Goal: Task Accomplishment & Management: Complete application form

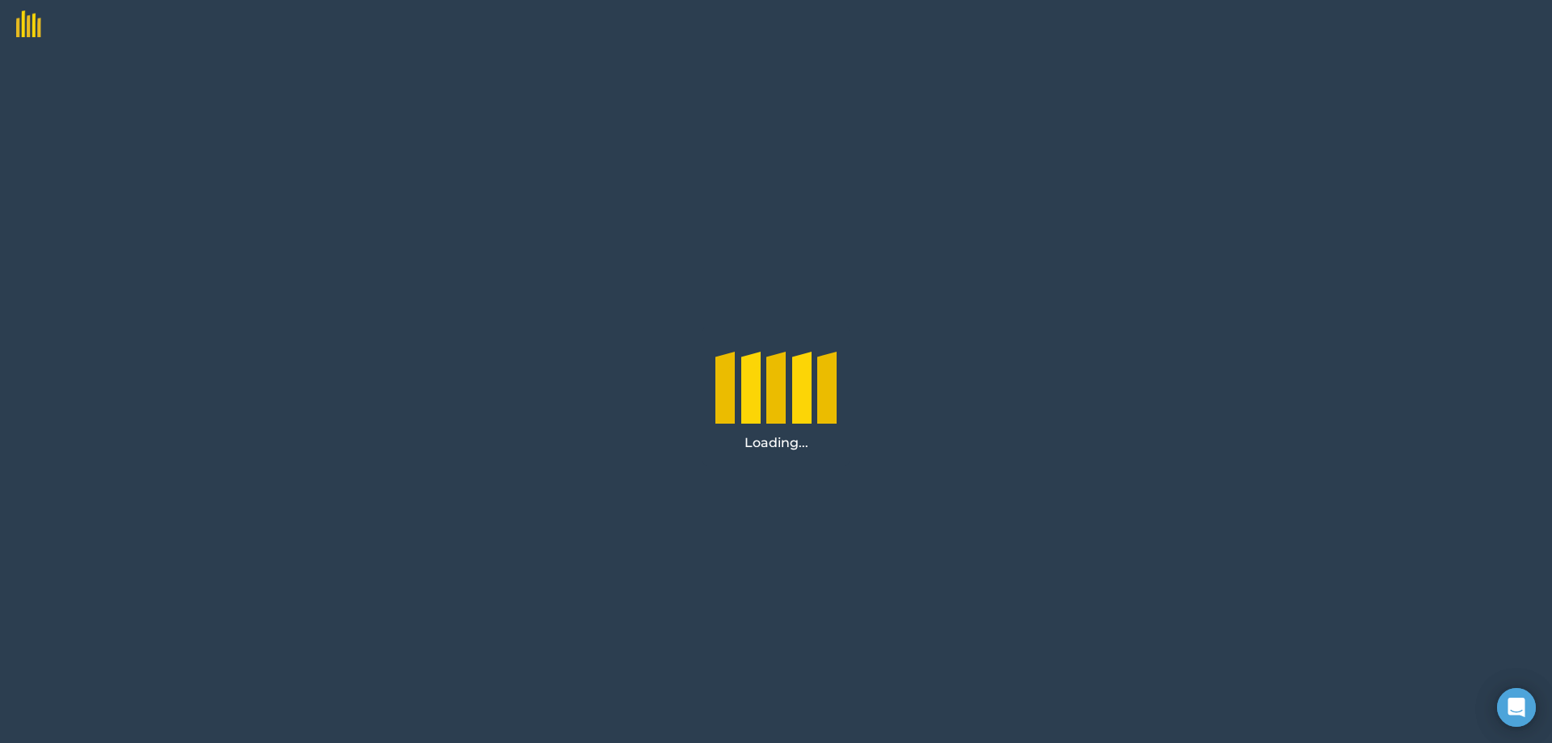
click at [456, 384] on div "Loading..." at bounding box center [776, 395] width 1552 height 694
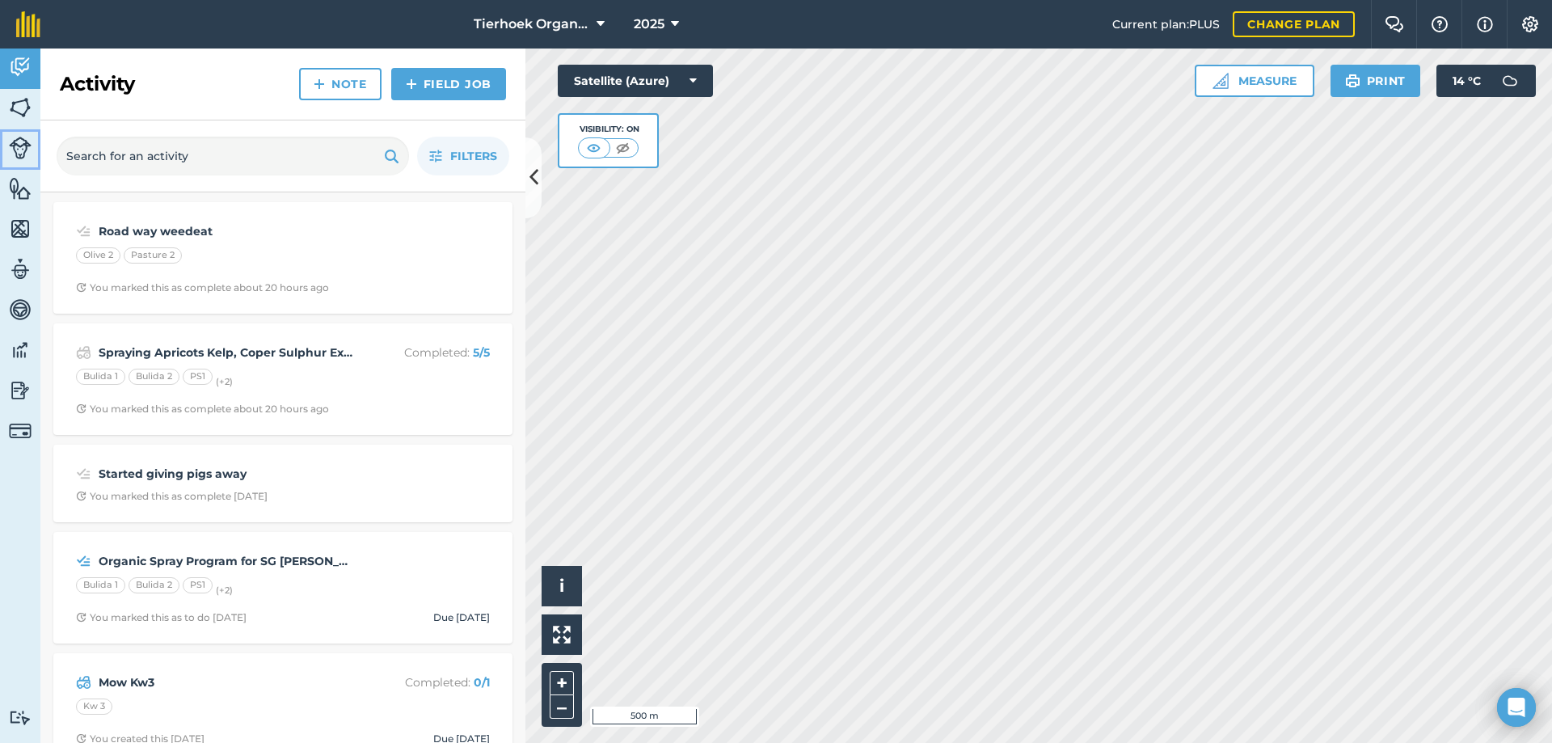
click at [27, 149] on img at bounding box center [20, 148] width 23 height 23
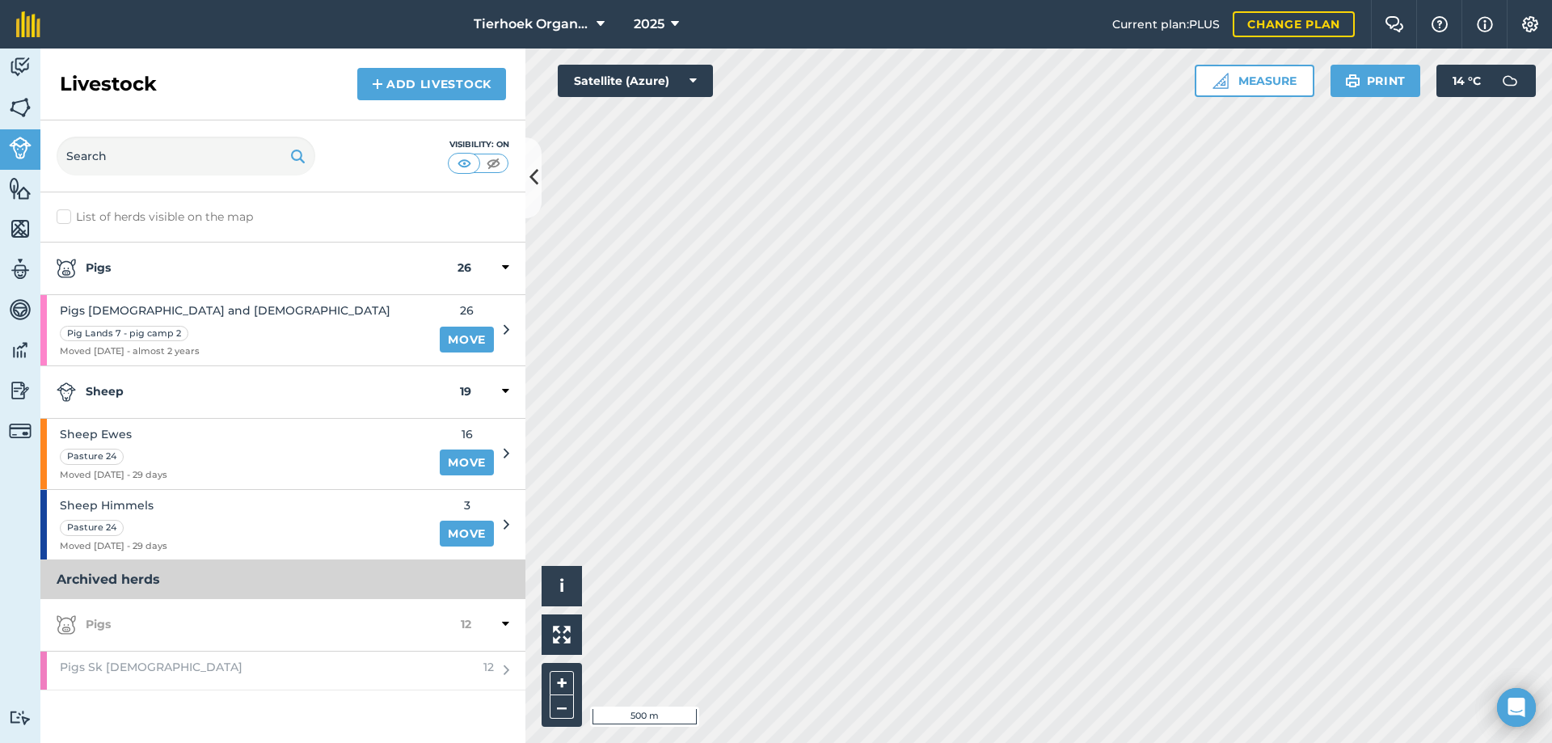
click at [164, 386] on strong "Sheep" at bounding box center [258, 391] width 403 height 19
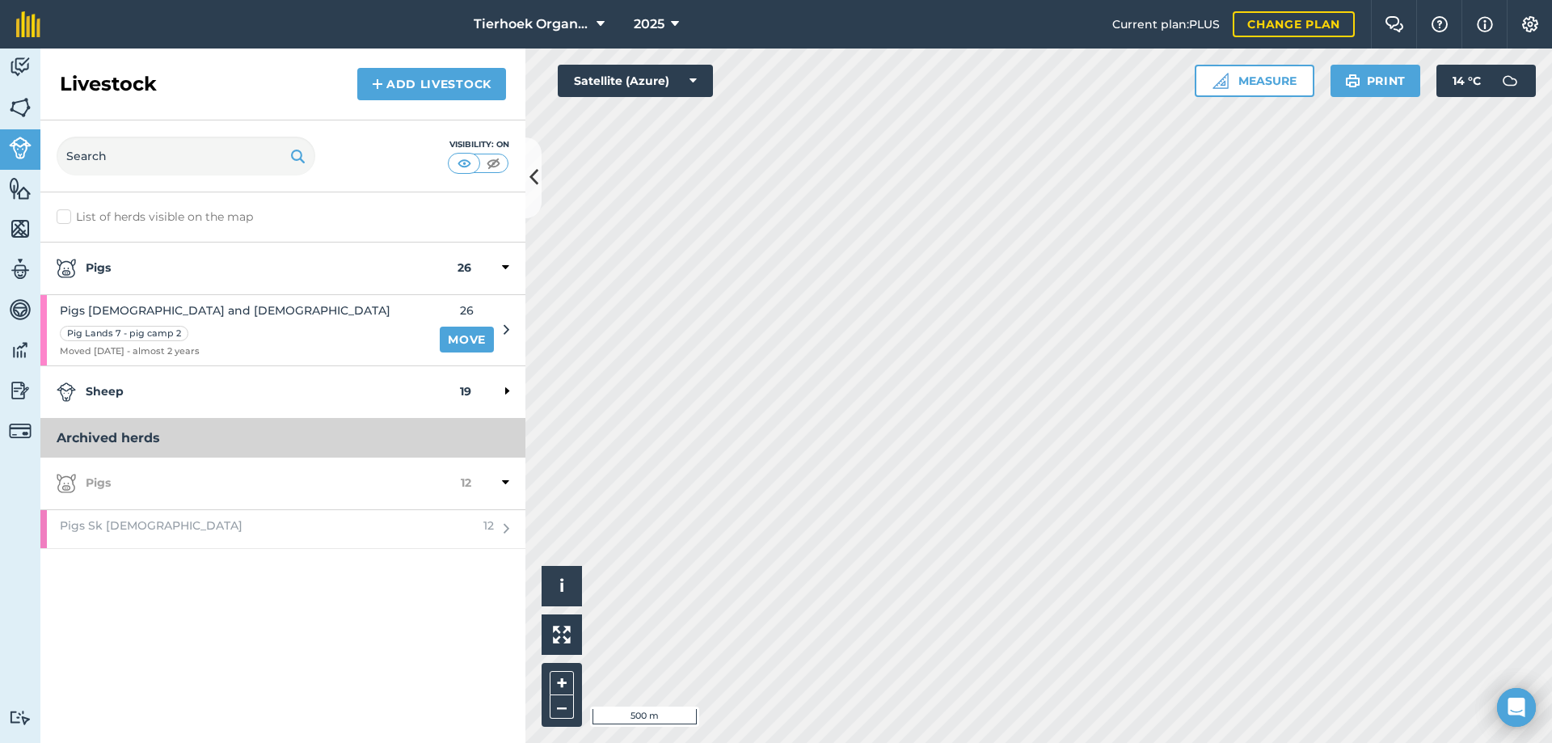
click at [164, 386] on strong "Sheep" at bounding box center [258, 391] width 403 height 19
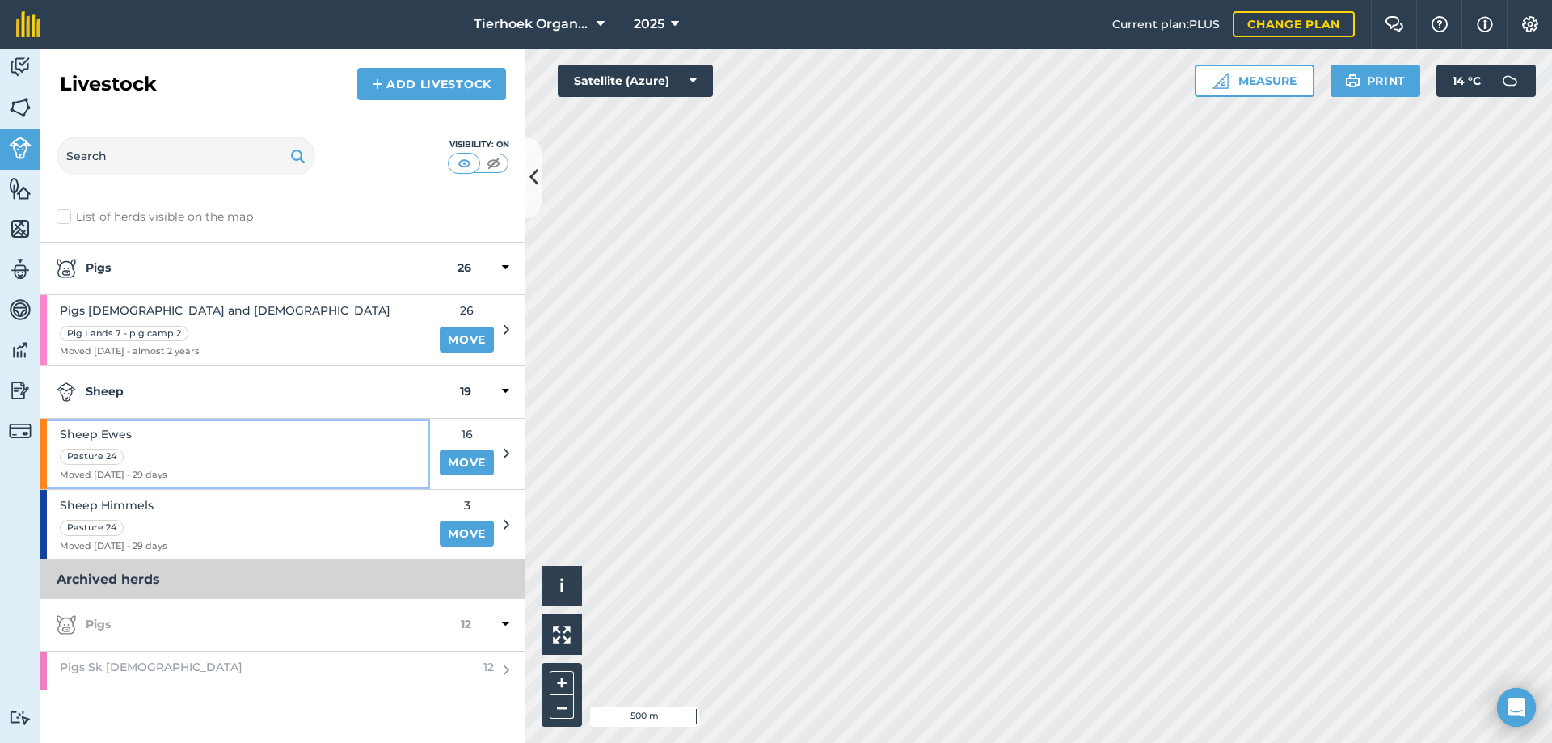
click at [162, 449] on div "Pasture 24" at bounding box center [114, 455] width 108 height 19
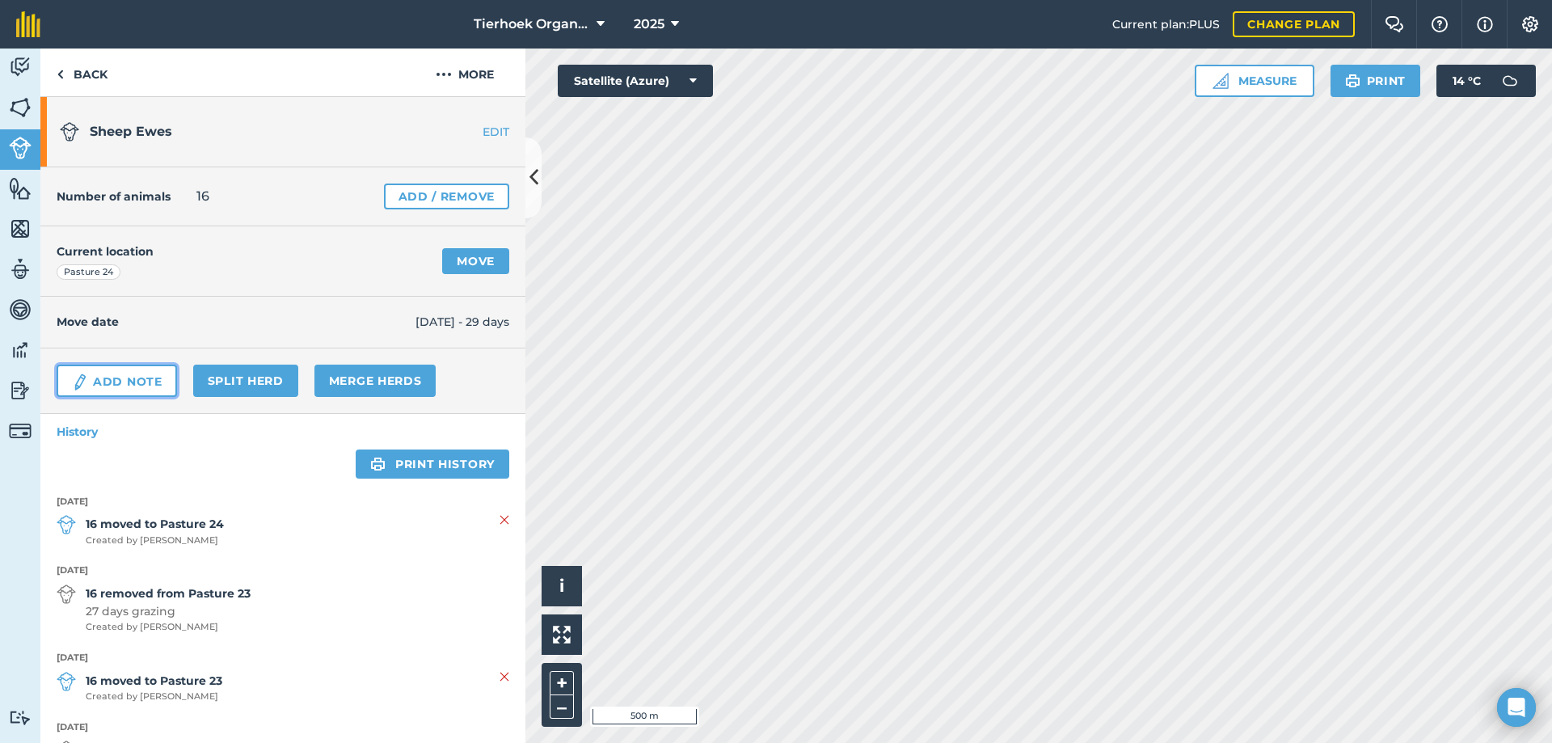
click at [106, 376] on link "Add Note" at bounding box center [117, 381] width 120 height 32
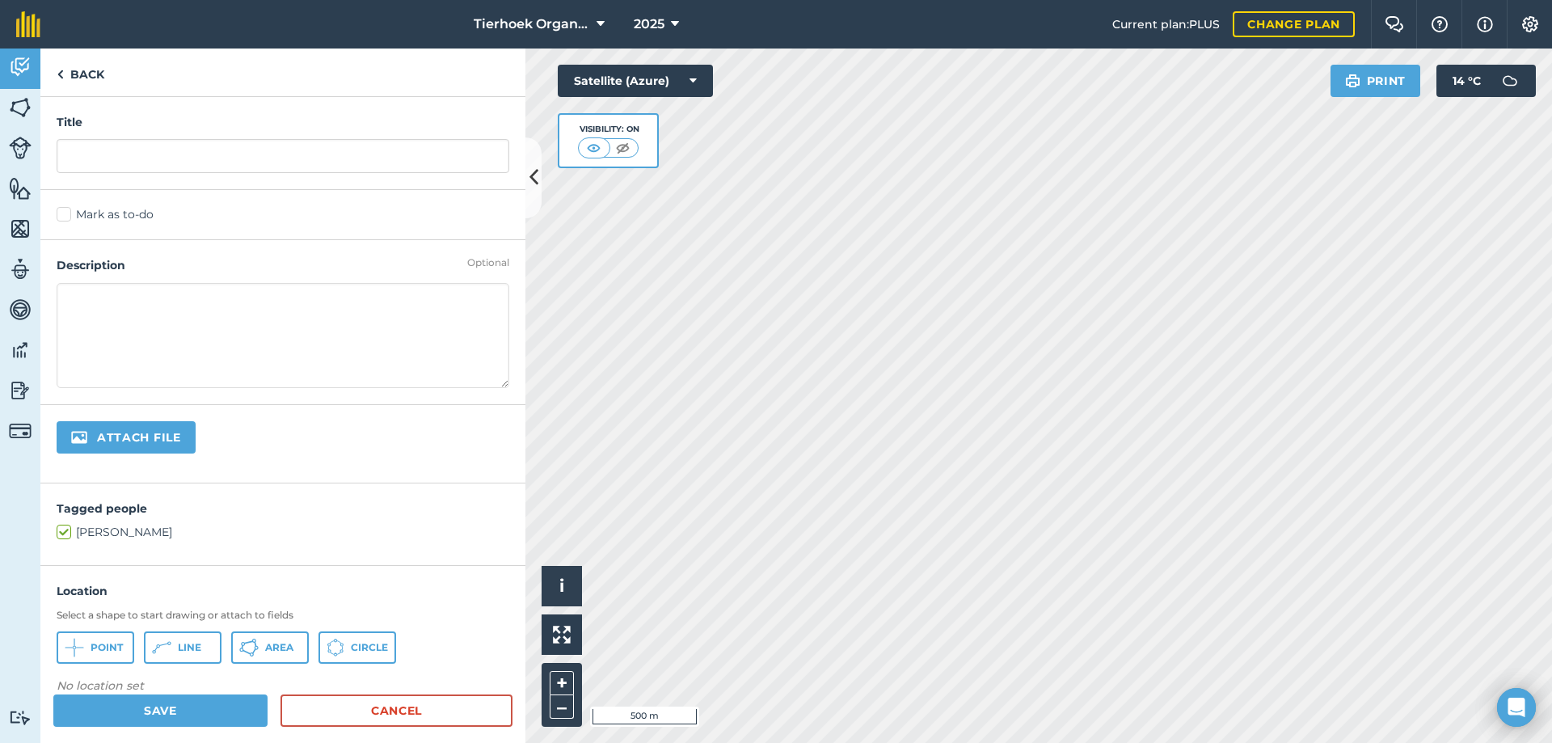
click at [80, 299] on textarea at bounding box center [283, 335] width 453 height 105
paste textarea "1. Dose per sheep Rule: 1 mL per 10 kg body weight At 30 kg, each sheep needs 3…"
type textarea "1. Dose per sheep Rule: 1 mL per 10 kg body weight At 30 kg, each sheep needs 3…"
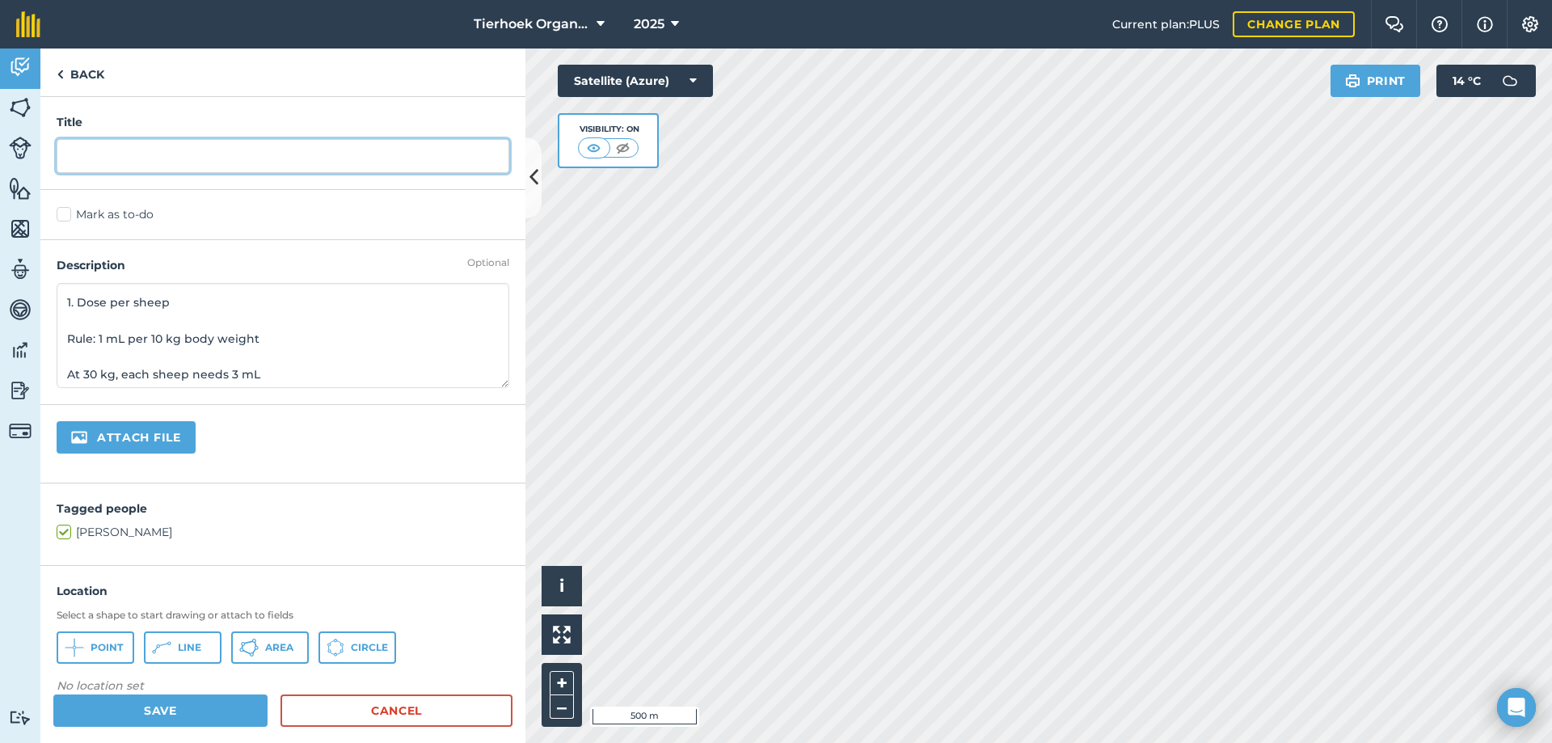
click at [99, 150] on input "text" at bounding box center [283, 156] width 453 height 34
paste input "Drastic Deadline for tick control on sheep"
type input "Drastic Deadline for tick control on sheep"
click at [65, 215] on label "Mark as to-do" at bounding box center [283, 214] width 453 height 17
click at [65, 215] on input "Mark as to-do" at bounding box center [62, 211] width 11 height 11
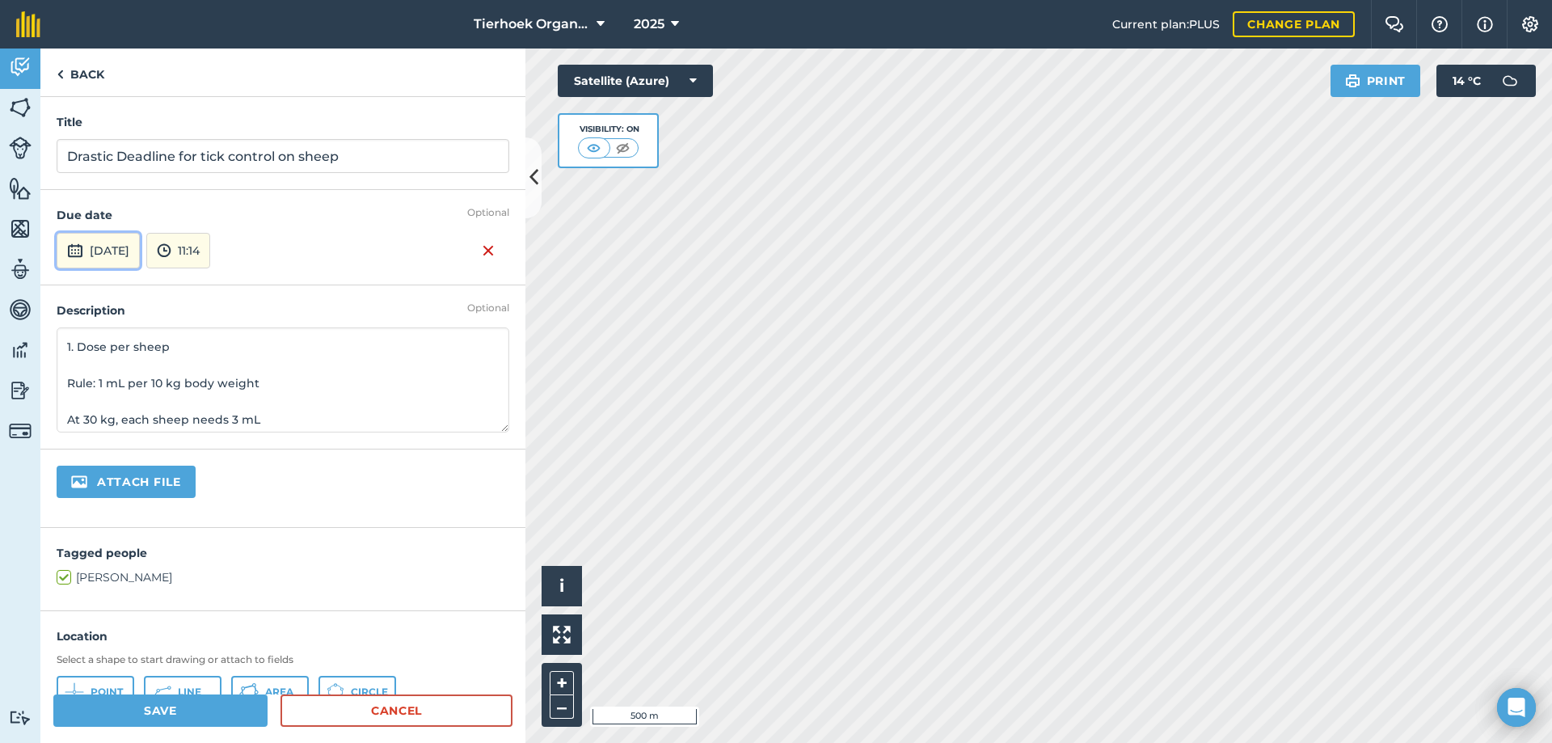
click at [140, 252] on button "[DATE]" at bounding box center [98, 251] width 83 height 36
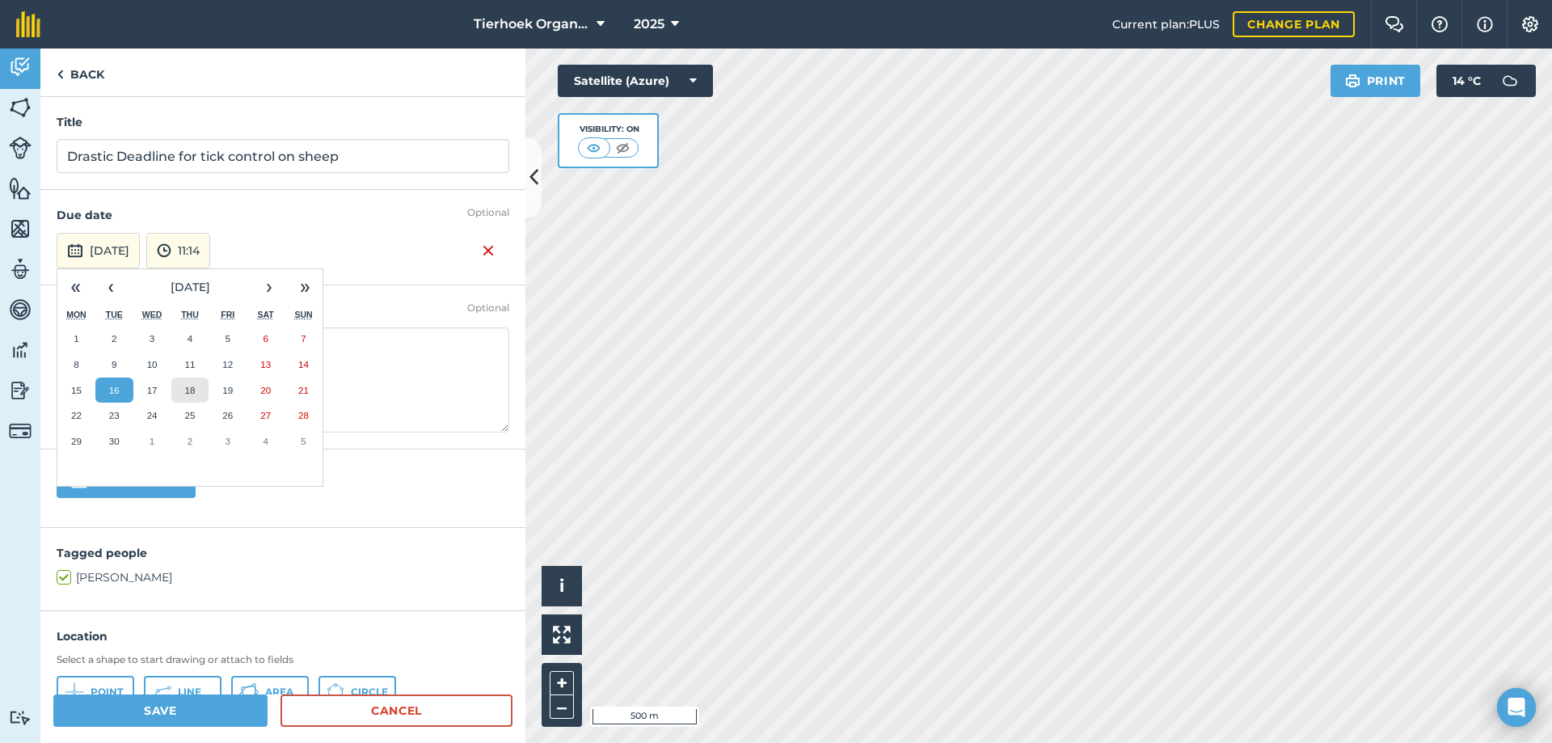
click at [188, 392] on abbr "18" at bounding box center [189, 390] width 11 height 11
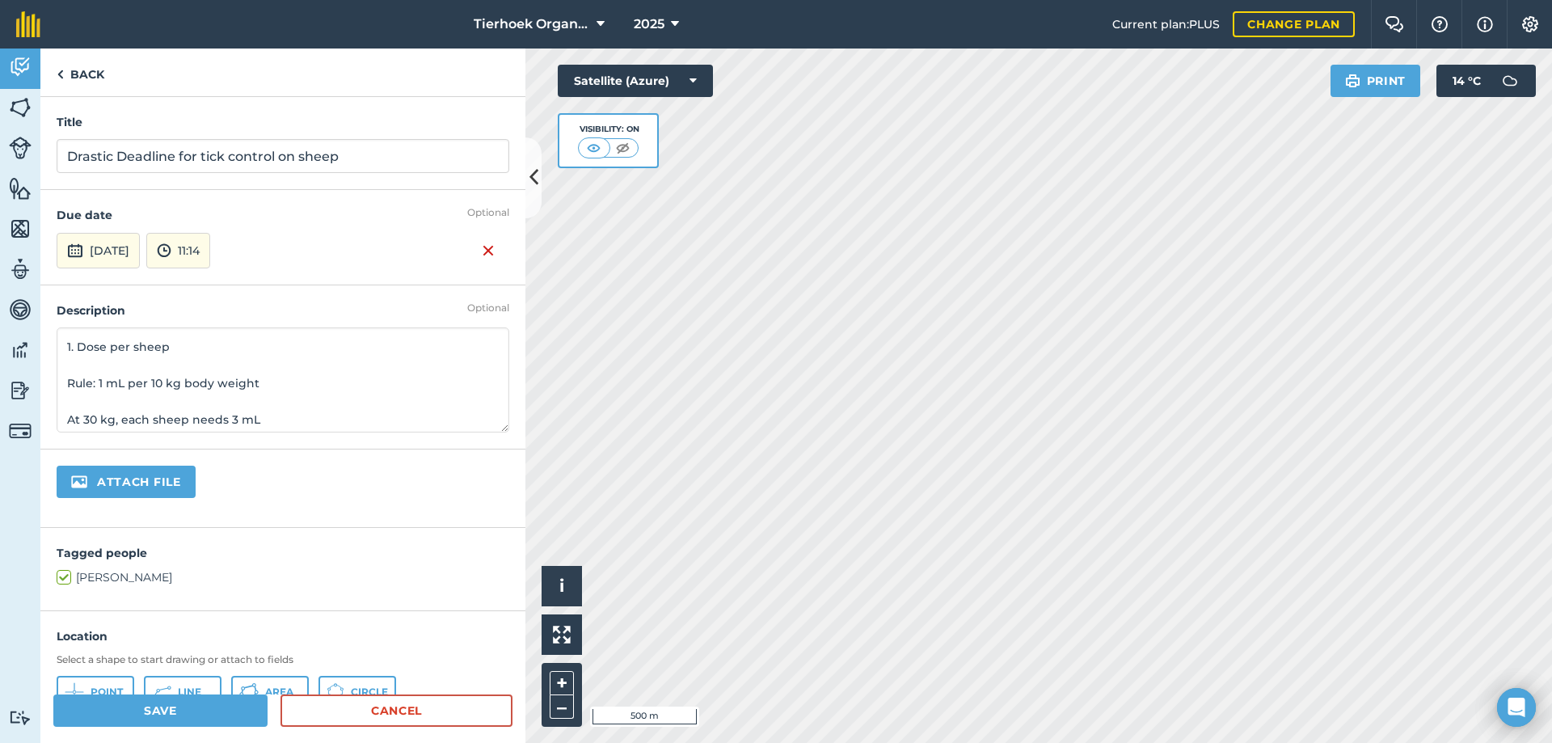
click at [67, 378] on textarea "1. Dose per sheep Rule: 1 mL per 10 kg body weight At 30 kg, each sheep needs 3…" at bounding box center [283, 379] width 453 height 105
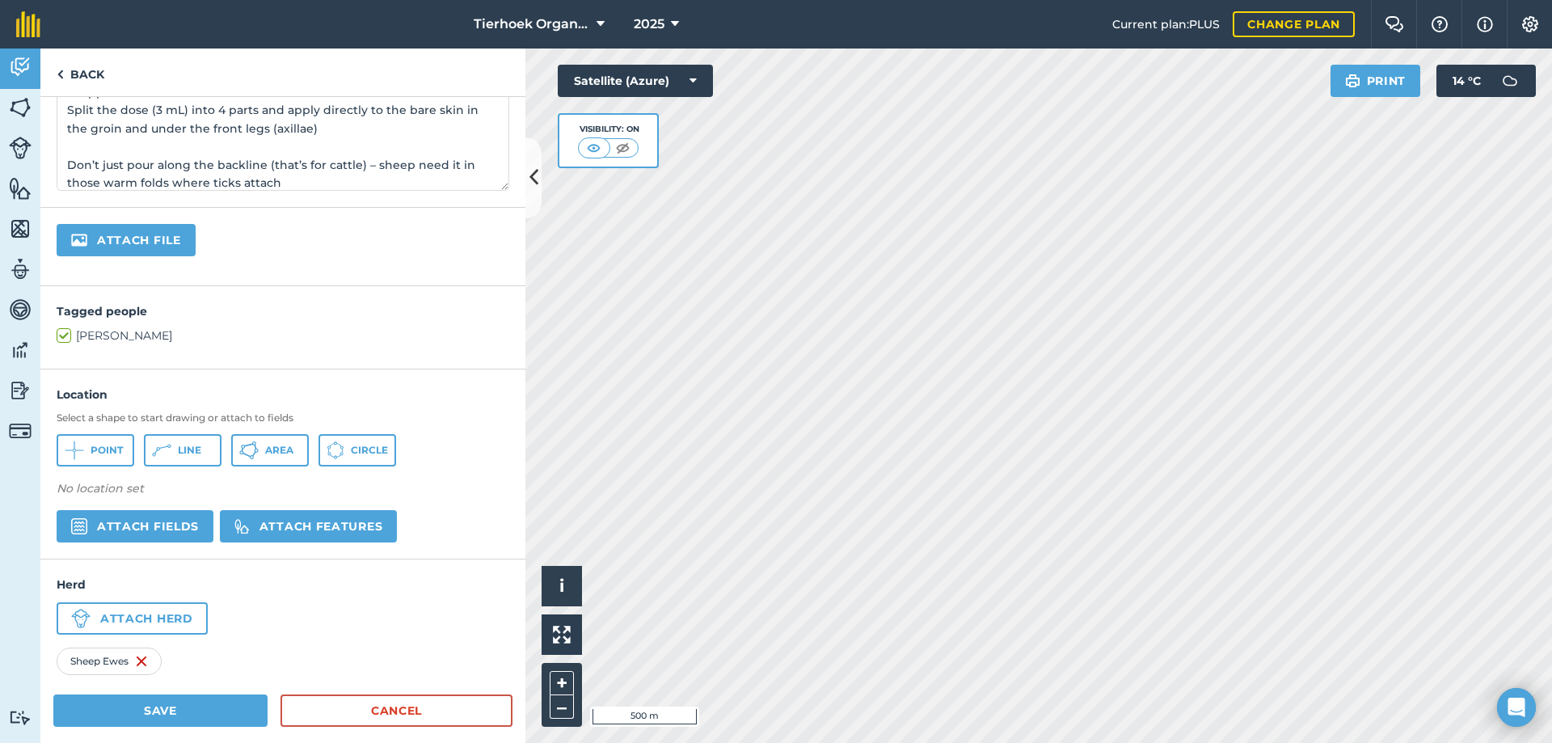
scroll to position [262, 0]
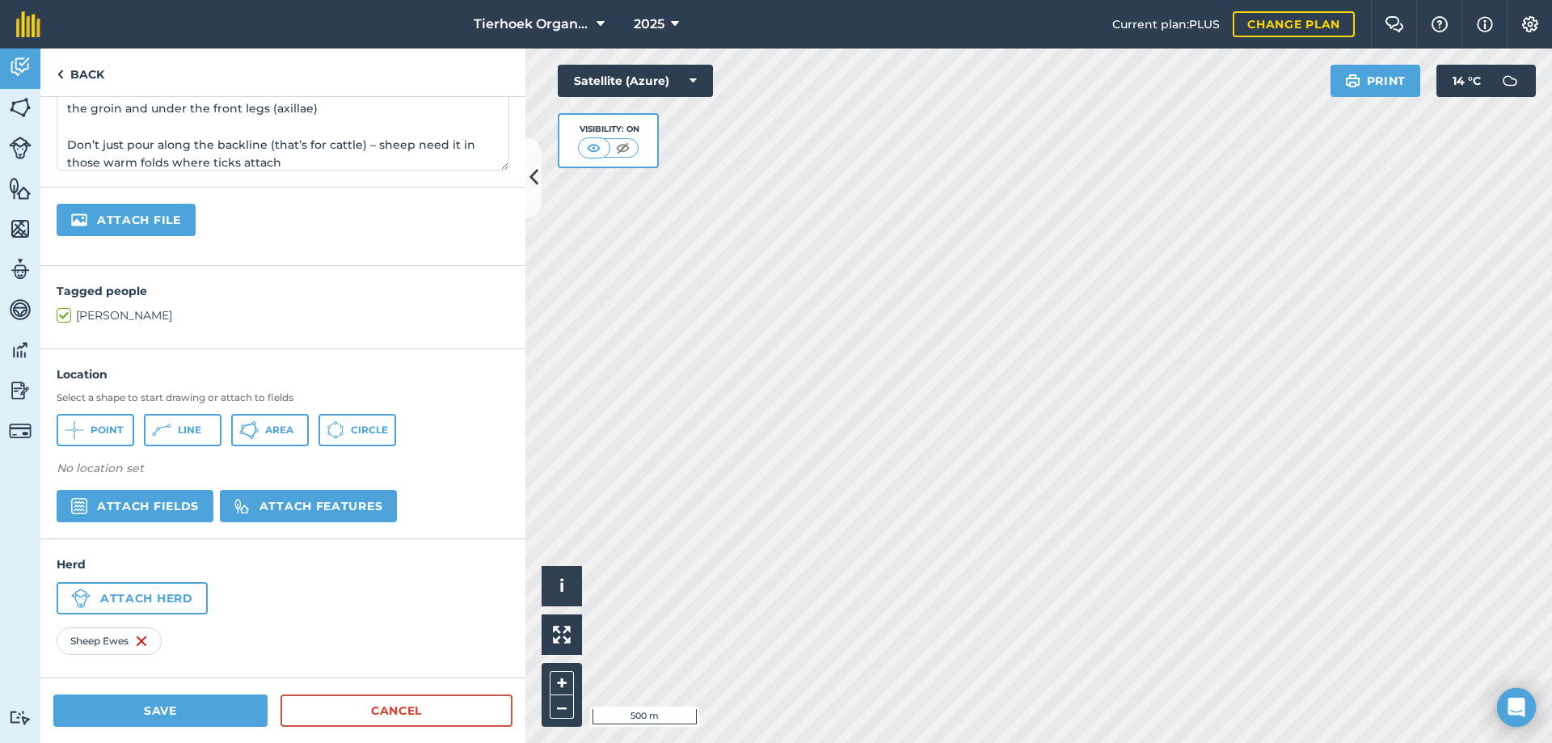
type textarea "1. Dose per sheep Rule: 1 mL per 10 kg body weight At 30 kg, each sheep needs 3…"
click at [82, 428] on icon at bounding box center [74, 429] width 19 height 19
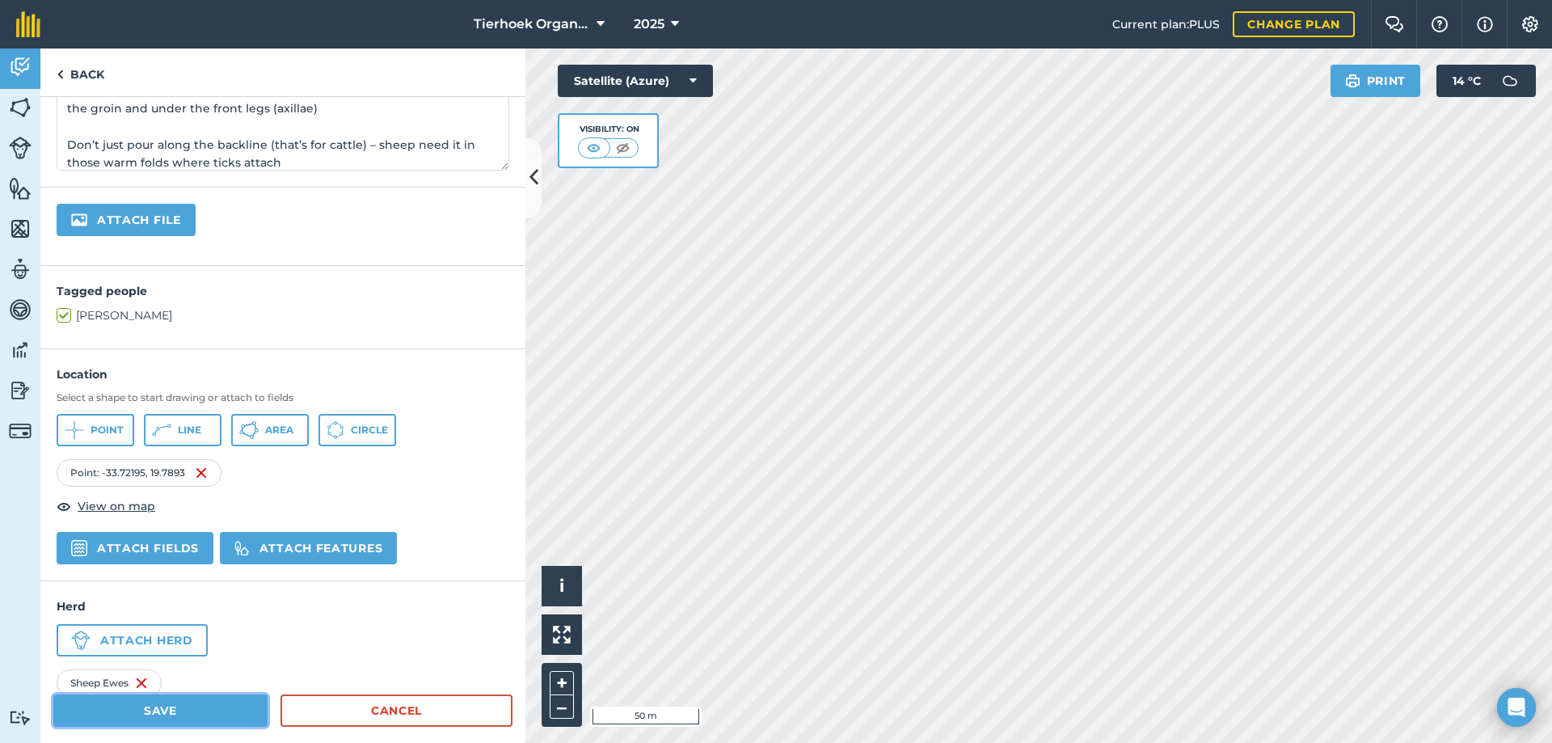
click at [173, 706] on button "Save" at bounding box center [160, 710] width 214 height 32
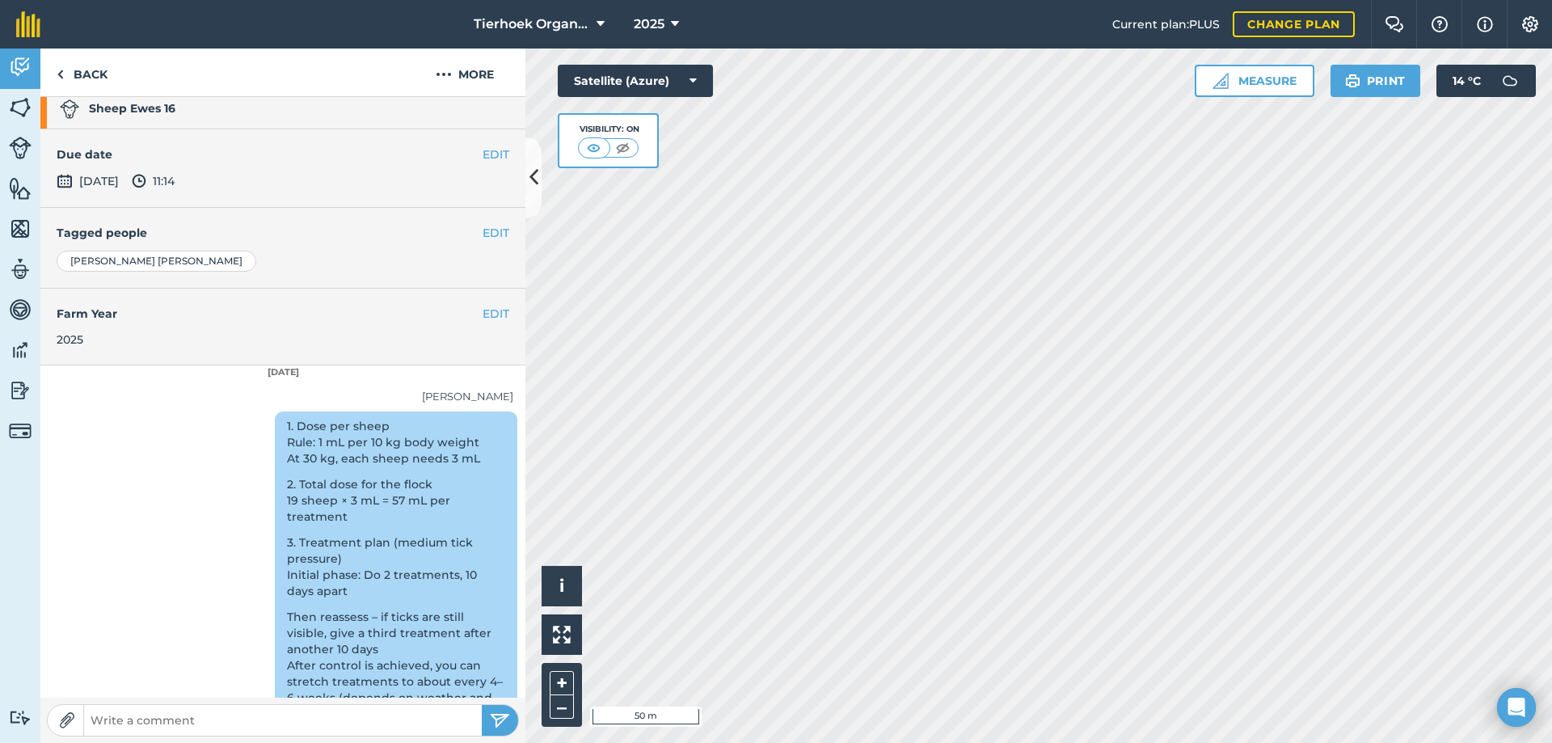
scroll to position [201, 0]
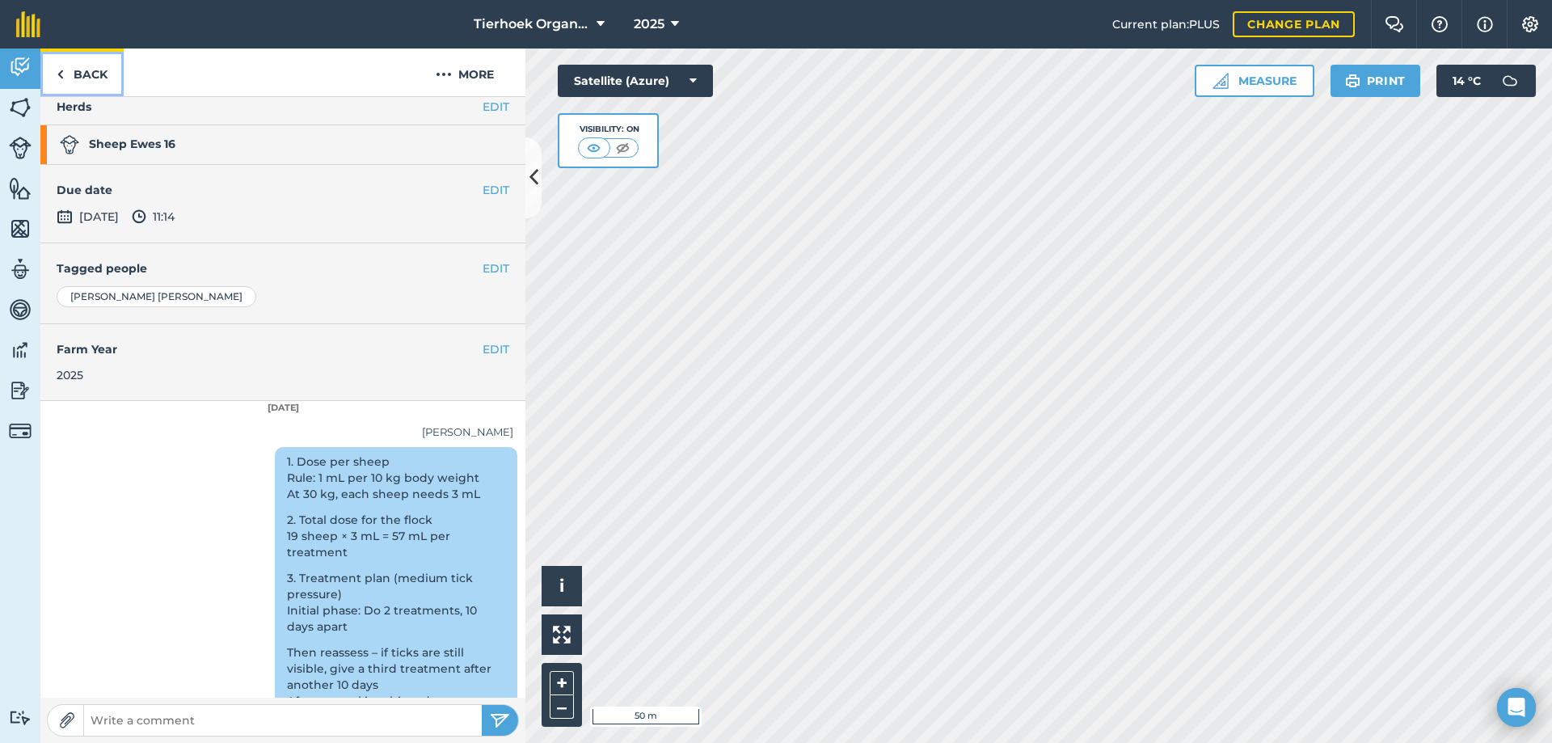
click at [91, 75] on link "Back" at bounding box center [81, 72] width 83 height 48
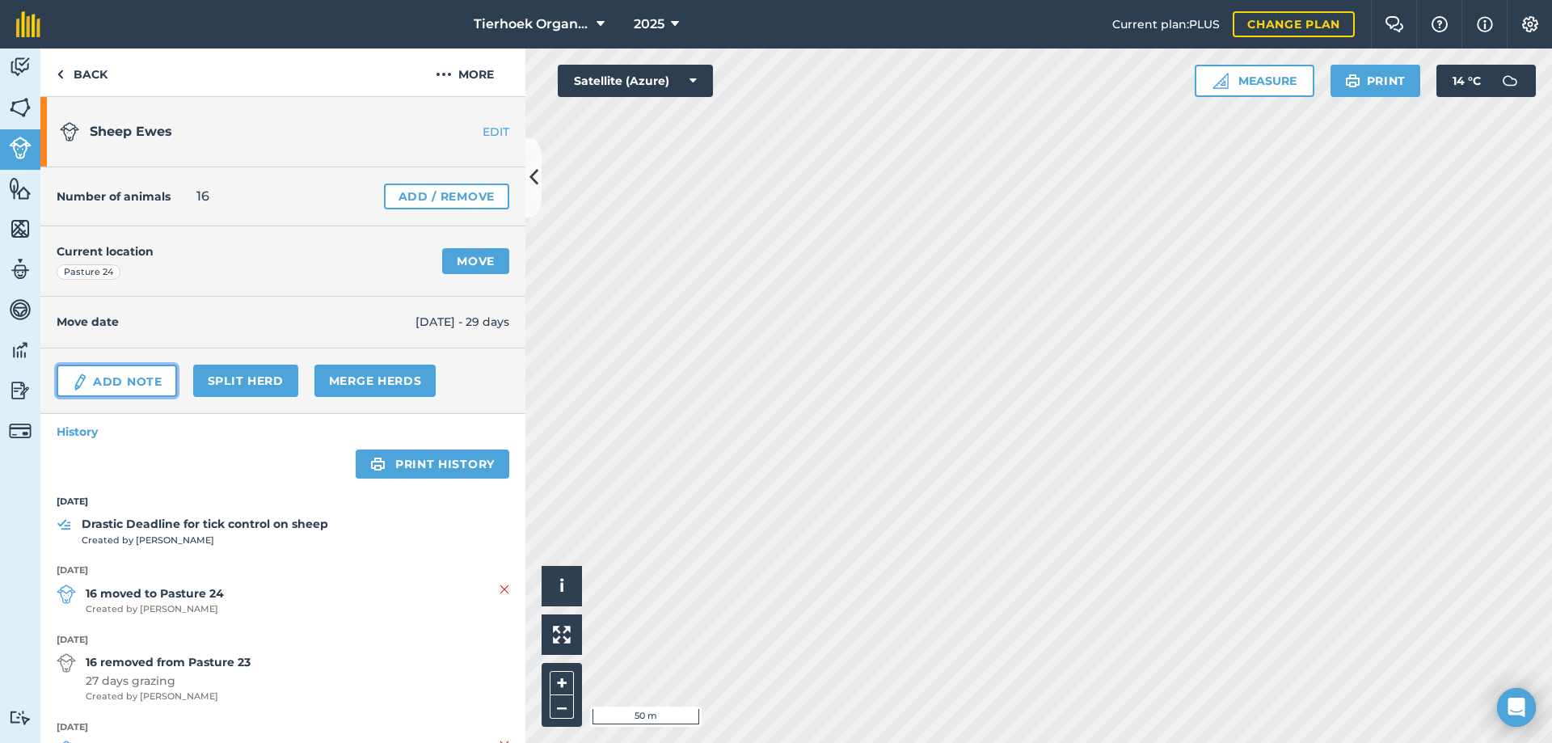
click at [130, 384] on link "Add Note" at bounding box center [117, 381] width 120 height 32
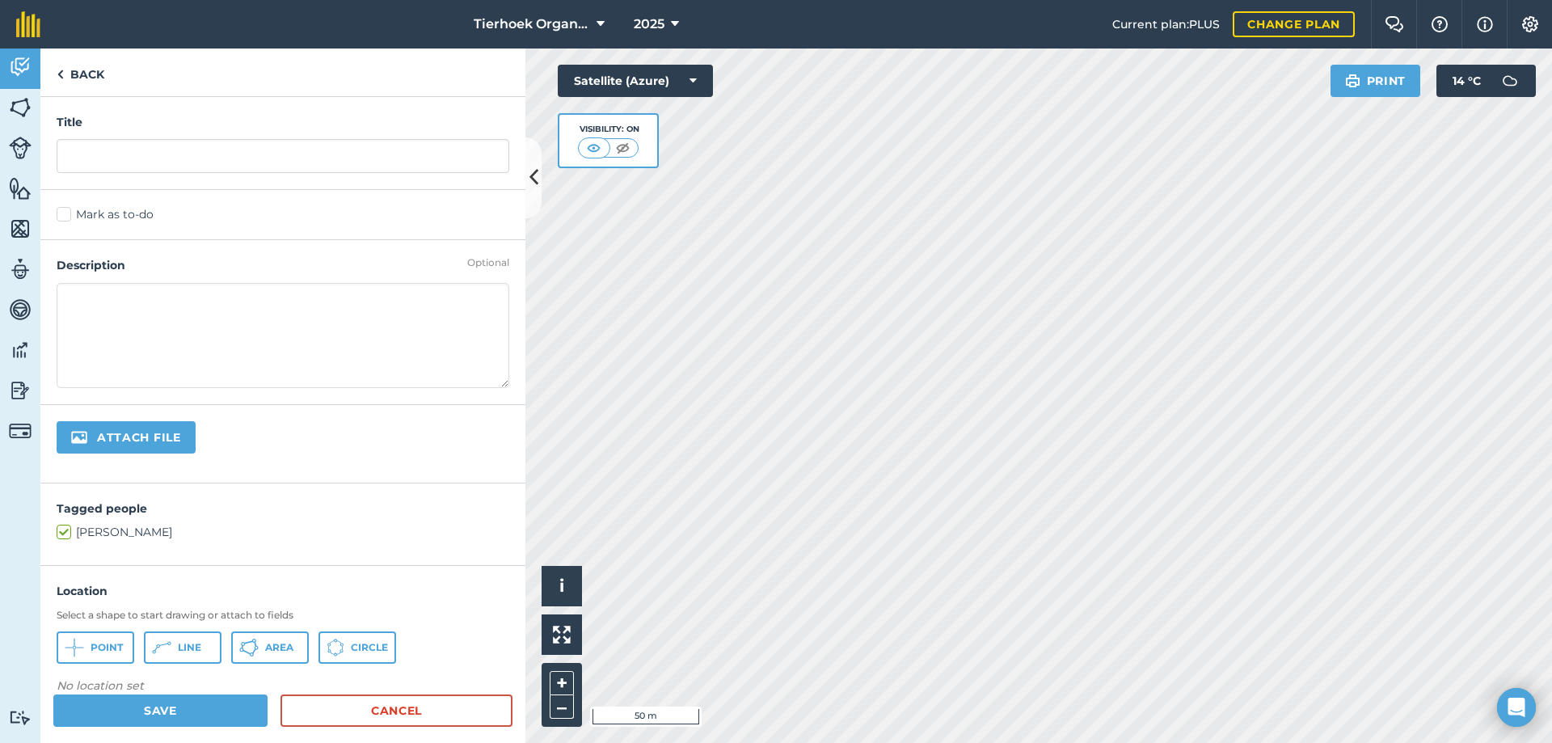
click at [66, 211] on label "Mark as to-do" at bounding box center [283, 214] width 453 height 17
click at [66, 211] on input "Mark as to-do" at bounding box center [62, 211] width 11 height 11
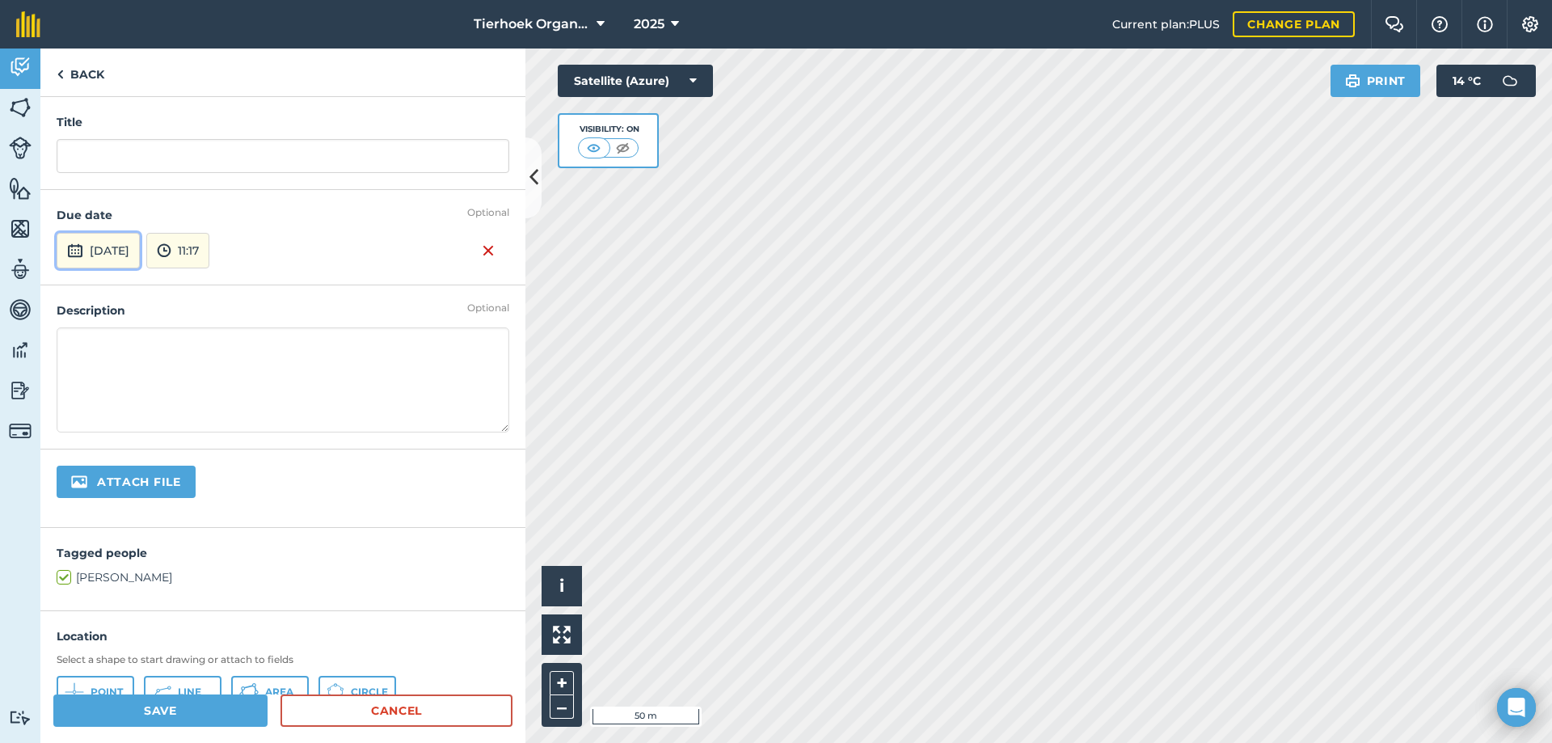
click at [101, 251] on button "[DATE]" at bounding box center [98, 251] width 83 height 36
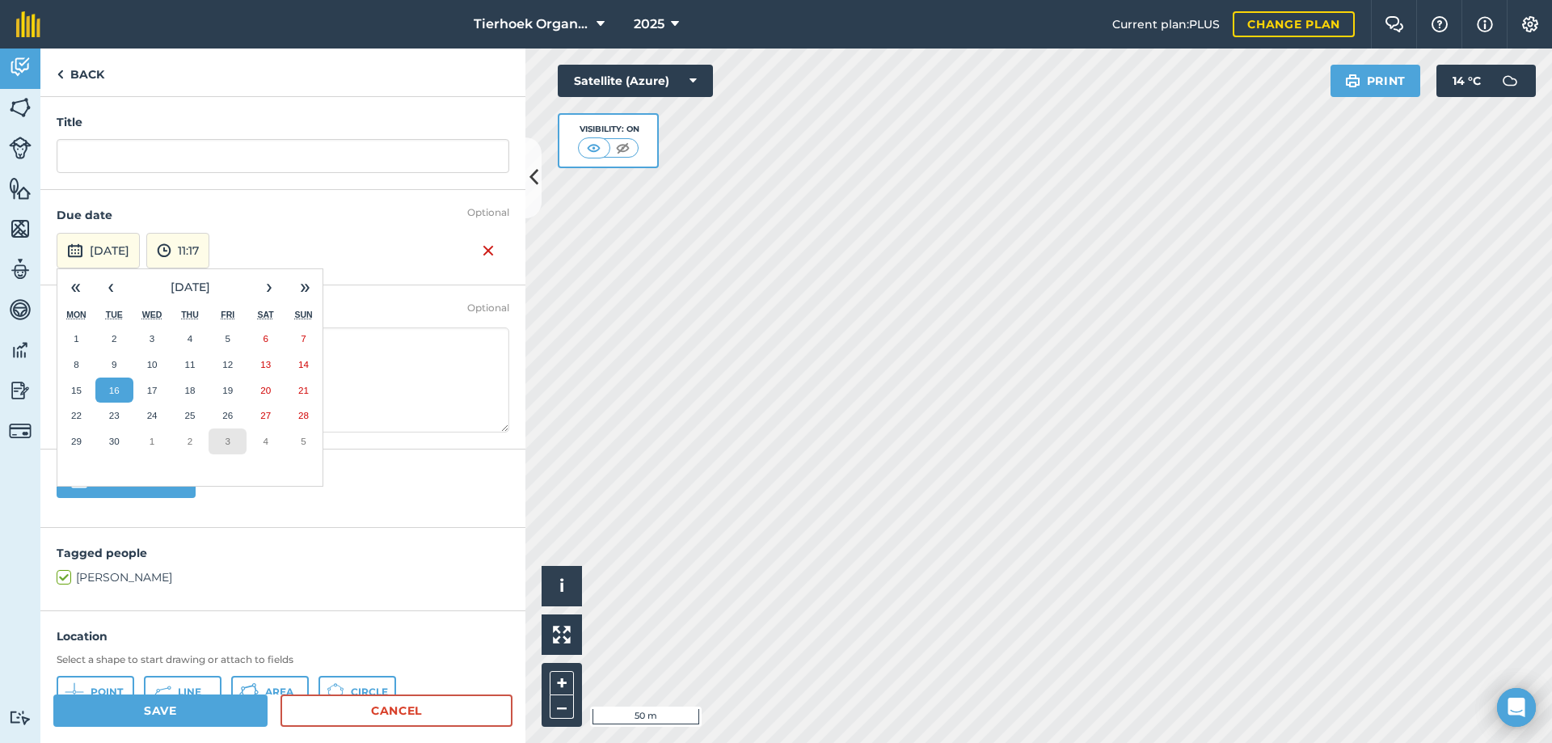
click at [221, 440] on button "3" at bounding box center [228, 441] width 38 height 26
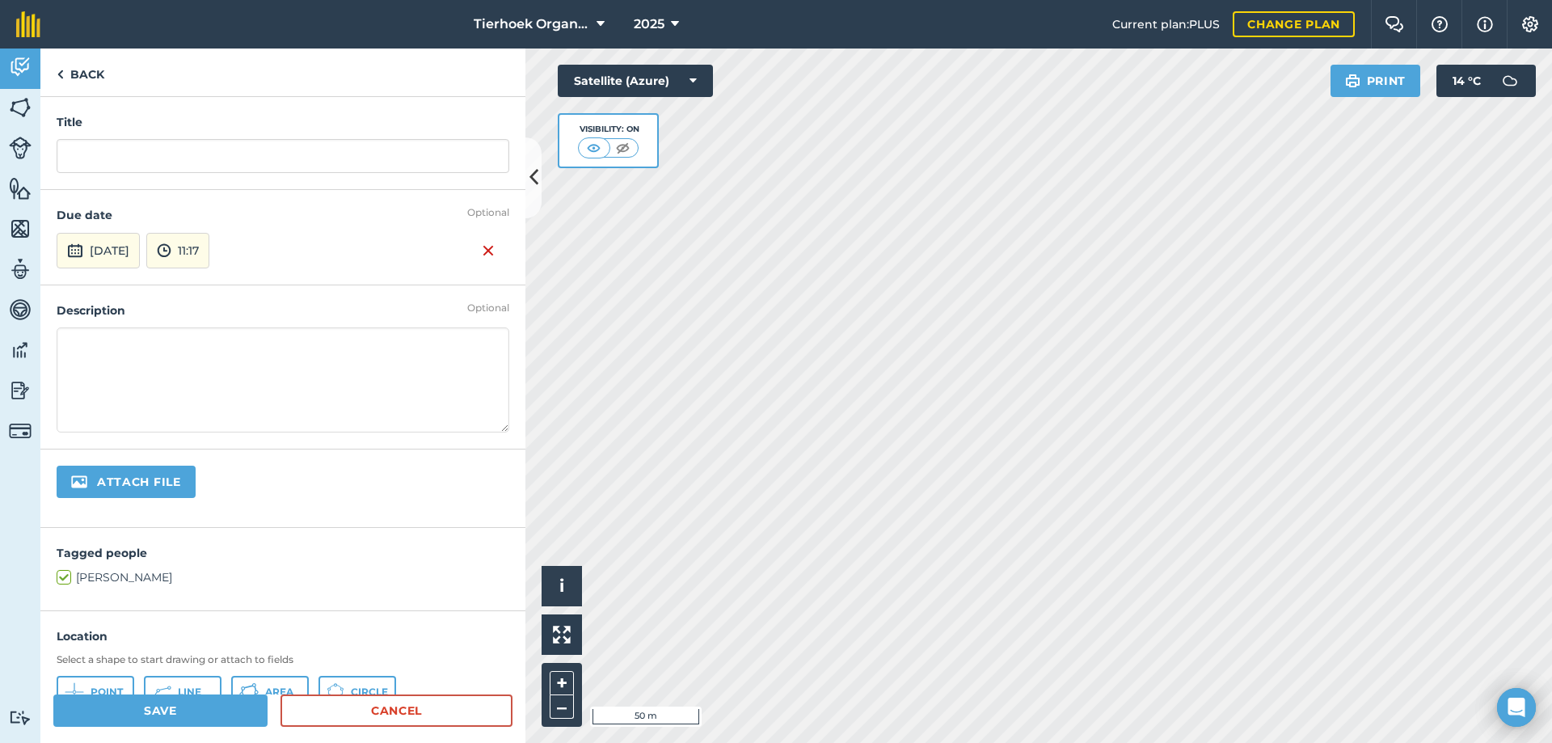
click at [85, 341] on textarea at bounding box center [283, 379] width 453 height 105
paste textarea "1. Dose per sheep Rule: 1 mL per 10 kg body weight At 30 kg, each sheep needs 3…"
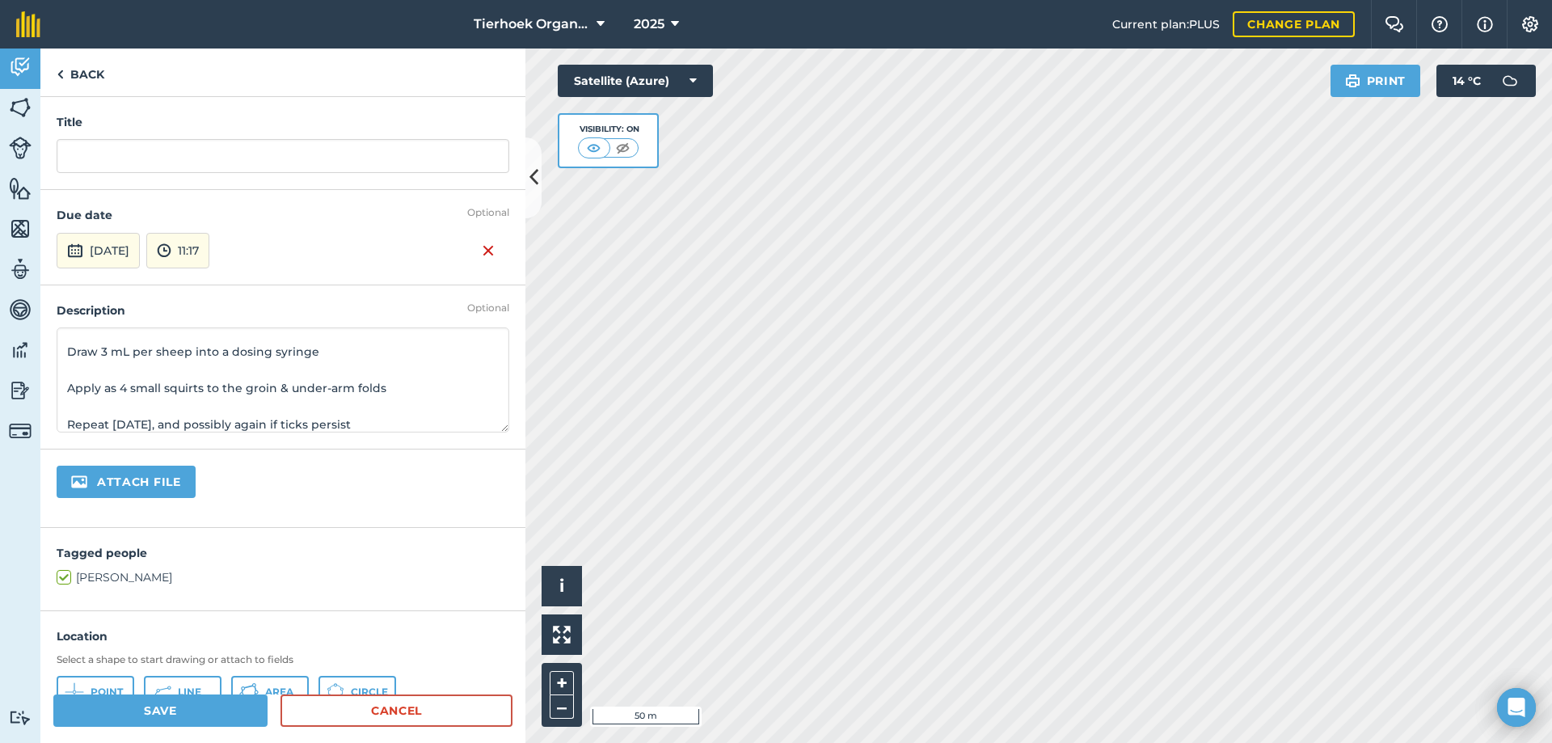
type textarea "1. Dose per sheep Rule: 1 mL per 10 kg body weight At 30 kg, each sheep needs 3…"
click at [91, 153] on input "text" at bounding box center [283, 156] width 453 height 34
paste input "Drastic Deadline for tick control on sheep"
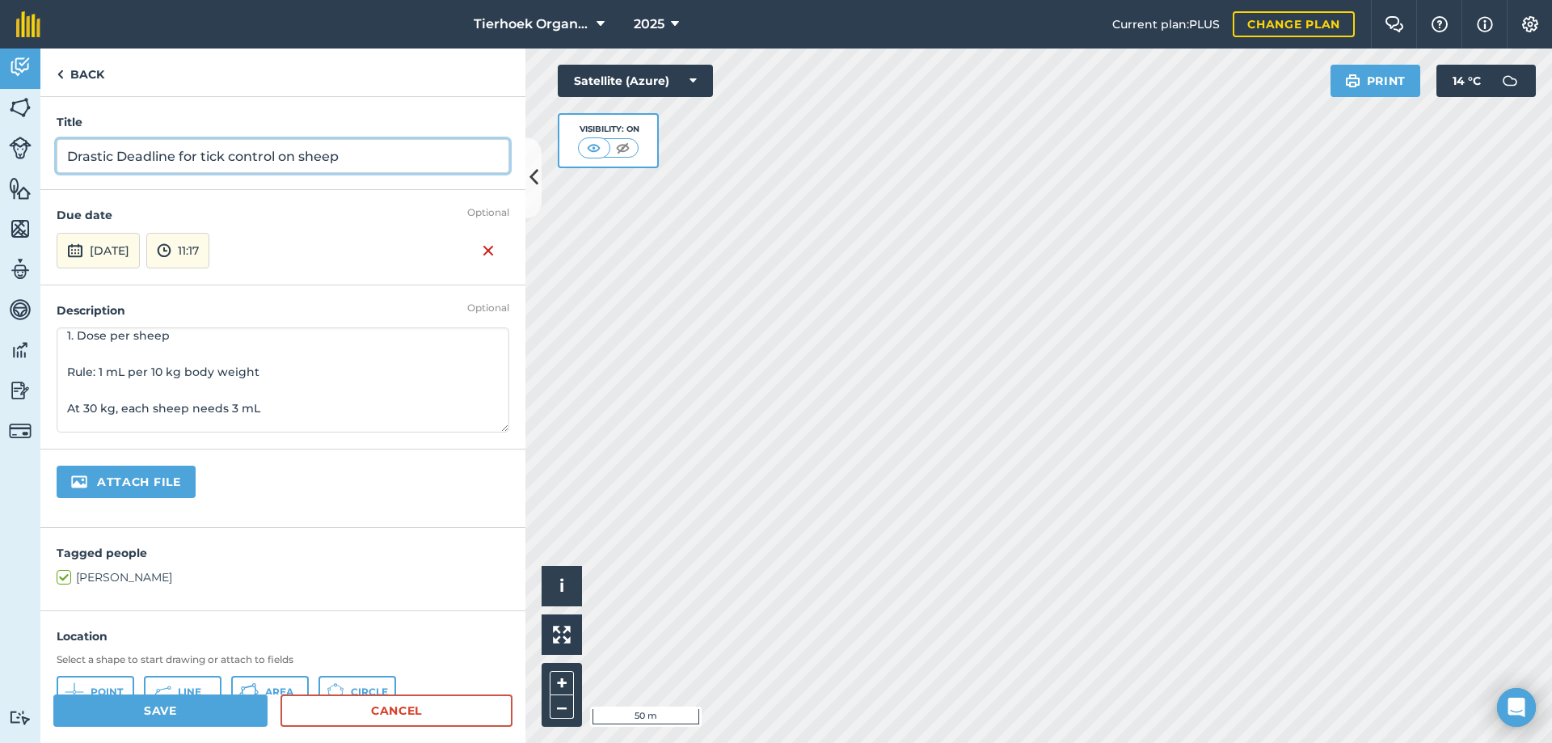
scroll to position [0, 0]
type input "Drastic Deadline for tick control on sheep"
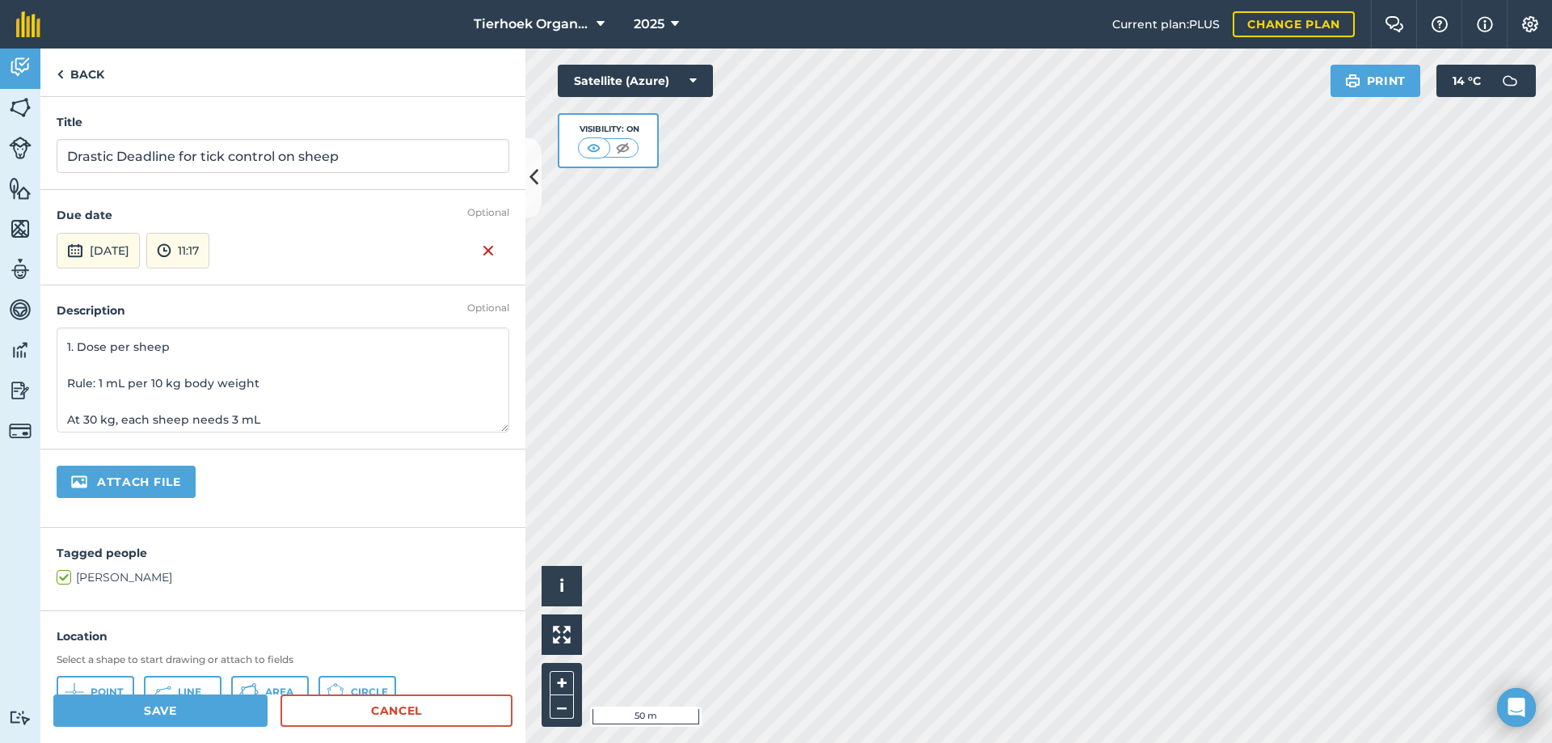
click at [67, 380] on textarea "1. Dose per sheep Rule: 1 mL per 10 kg body weight At 30 kg, each sheep needs 3…" at bounding box center [283, 379] width 453 height 105
click at [67, 400] on textarea "1. Dose per sheep Rule: 1 mL per 10 kg body weight At 30 kg, each sheep needs 3…" at bounding box center [283, 379] width 453 height 105
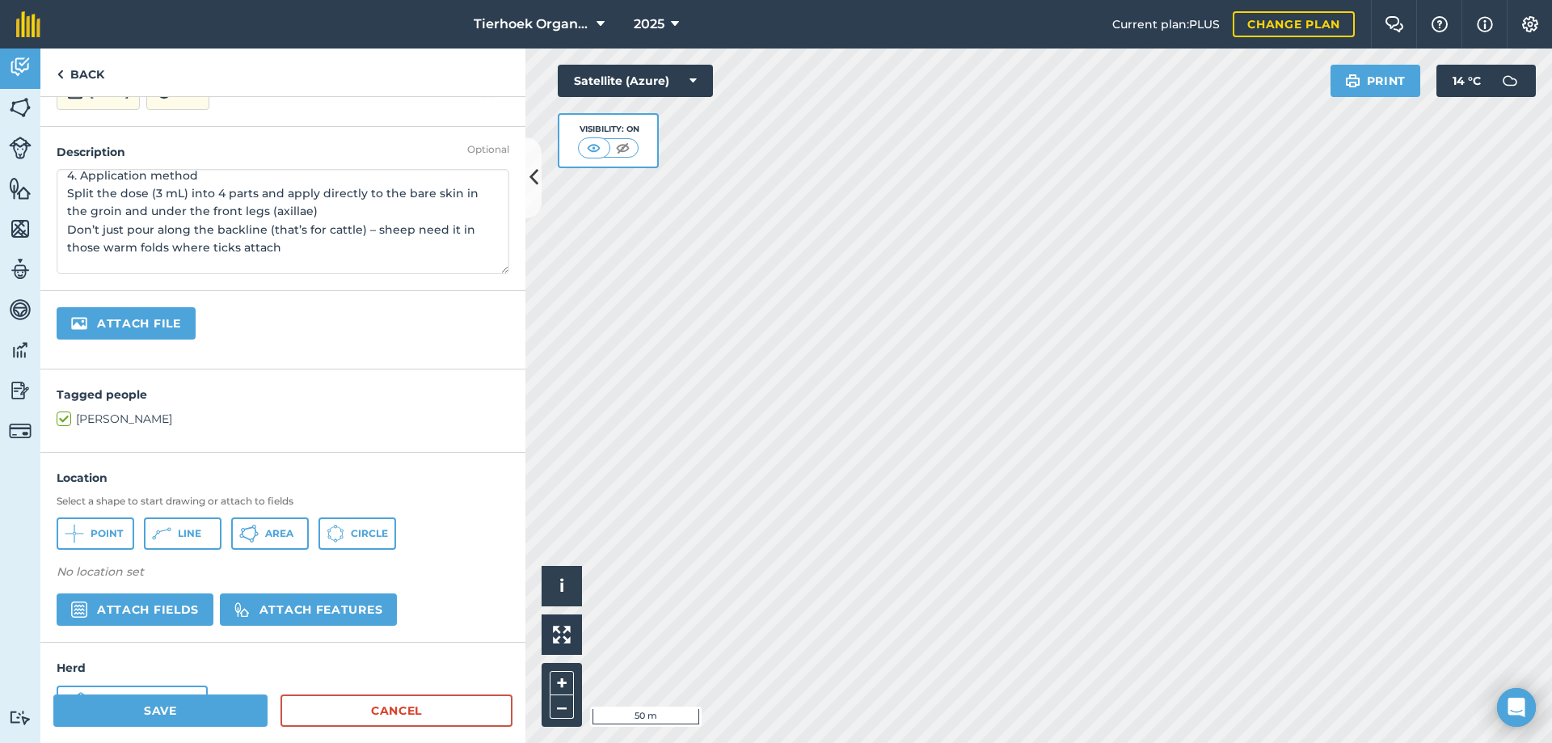
scroll to position [162, 0]
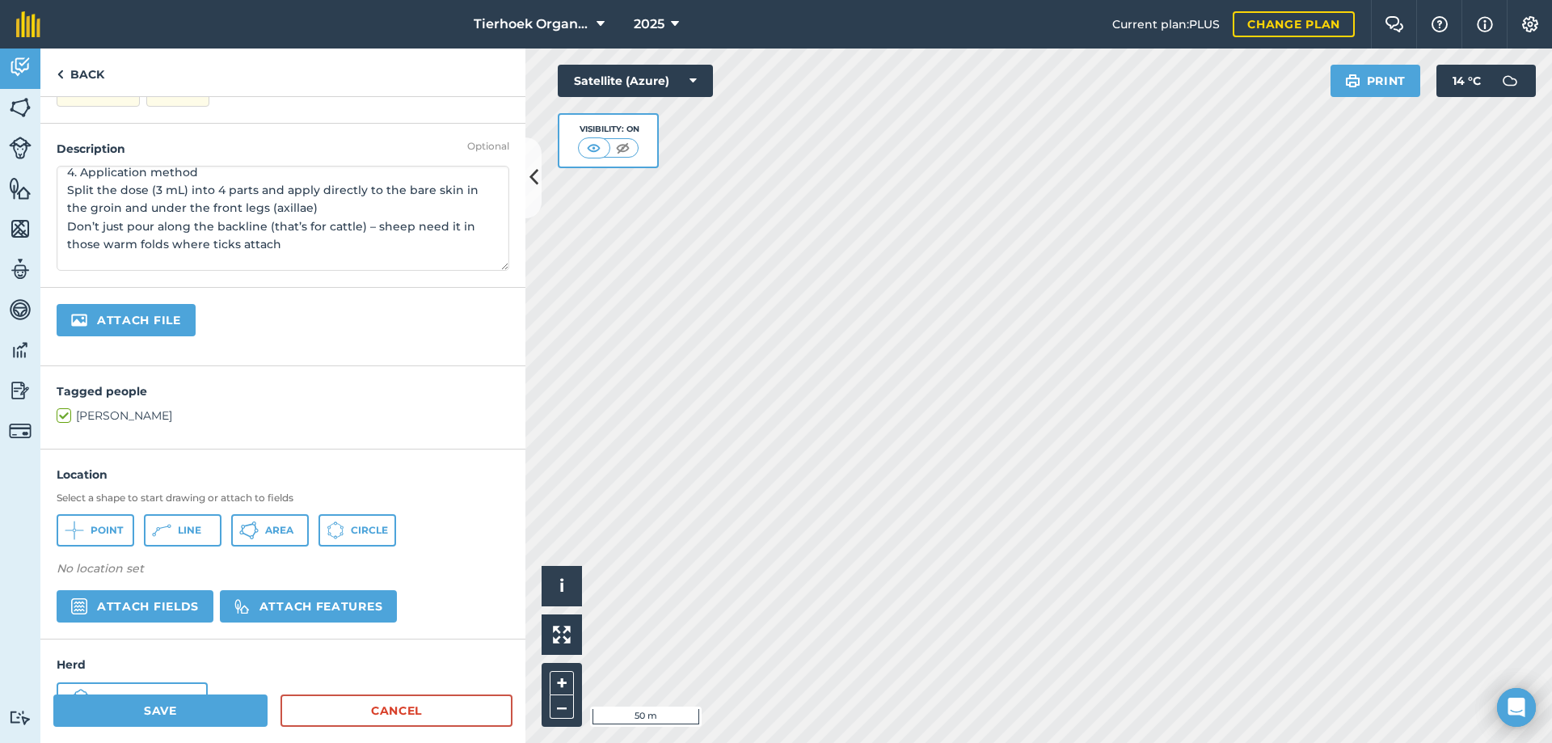
type textarea "1. Dose per sheep Rule: 1 mL per 10 kg body weight At 30 kg, each sheep needs 3…"
click at [82, 532] on icon at bounding box center [74, 530] width 19 height 19
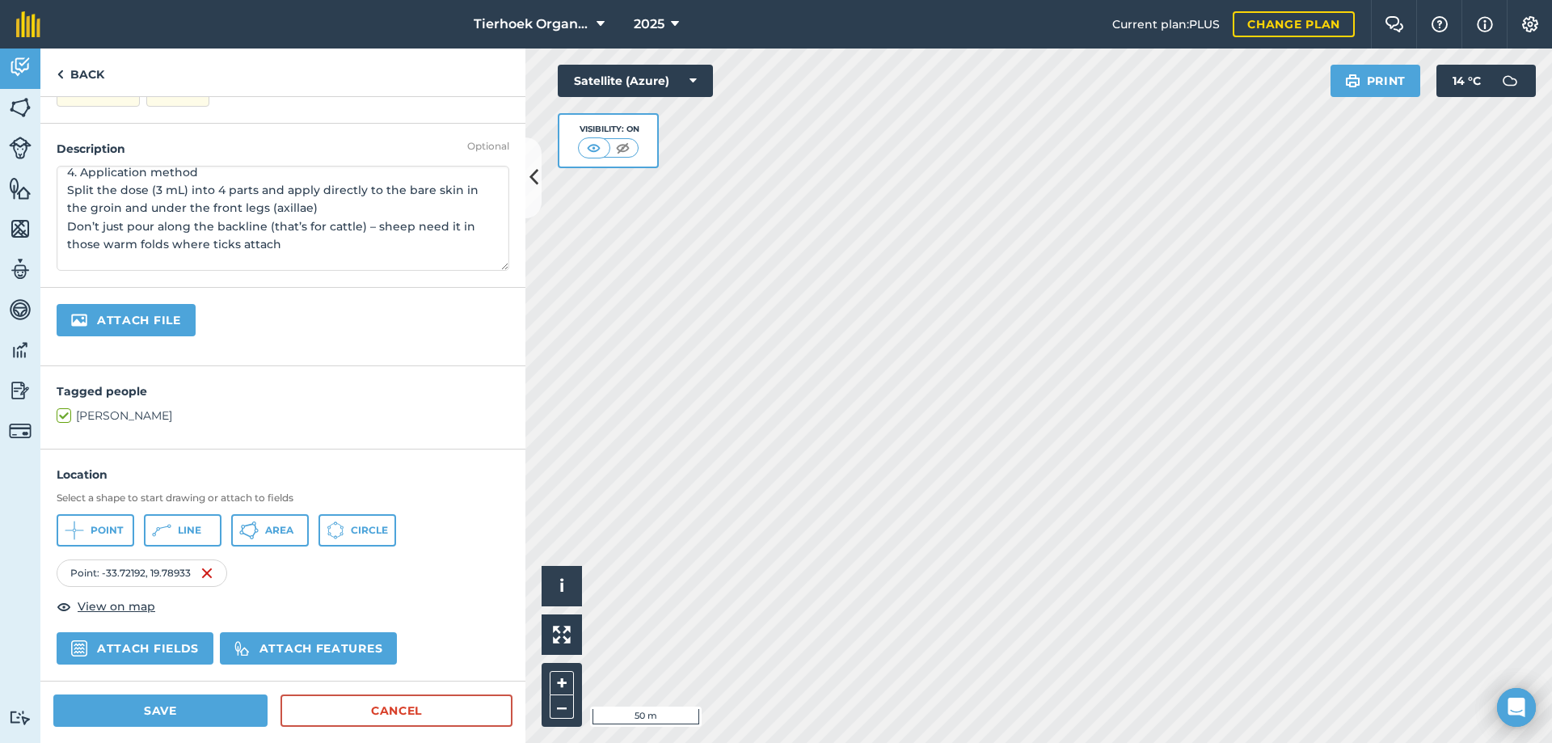
scroll to position [0, 0]
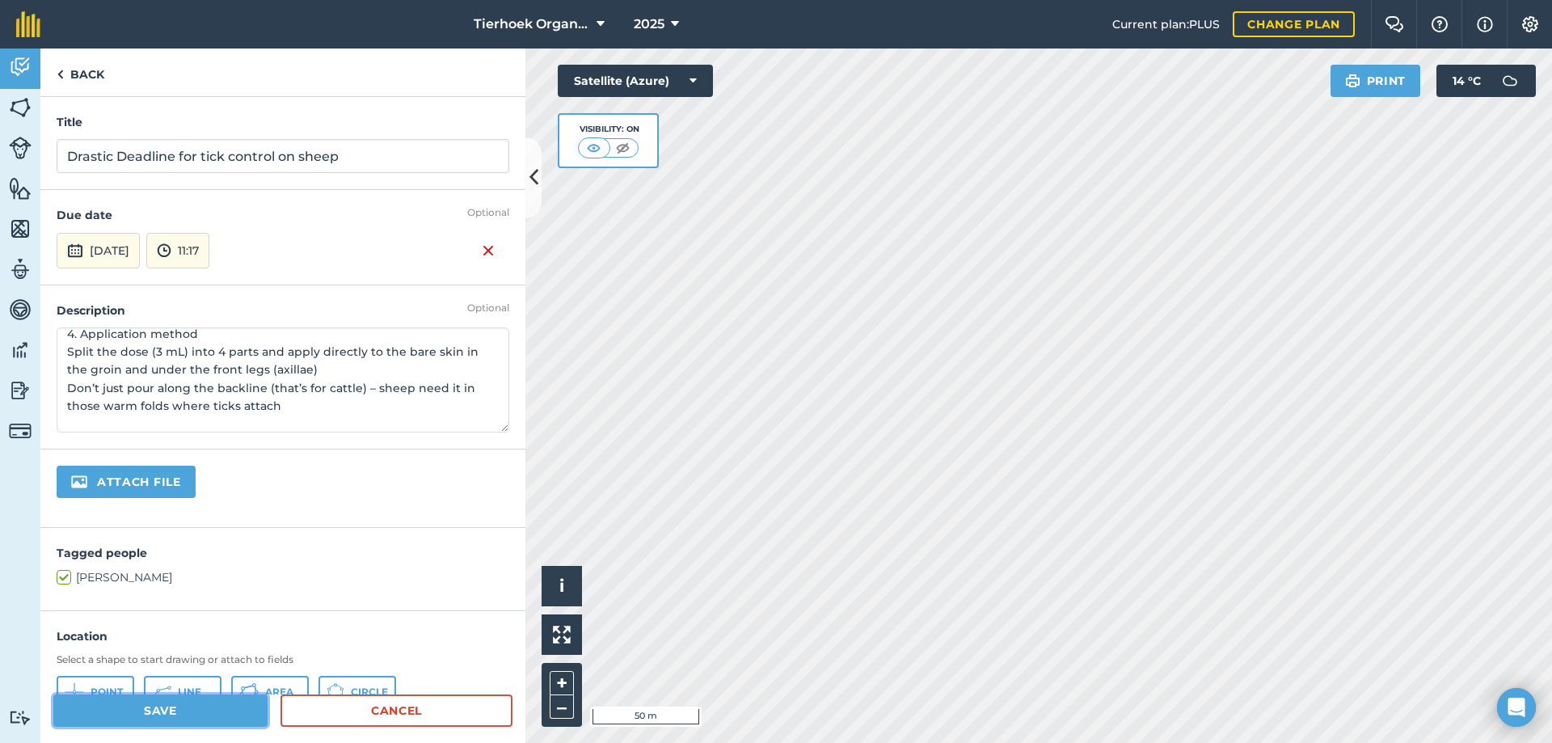
click at [157, 710] on button "Save" at bounding box center [160, 710] width 214 height 32
